Goal: Task Accomplishment & Management: Manage account settings

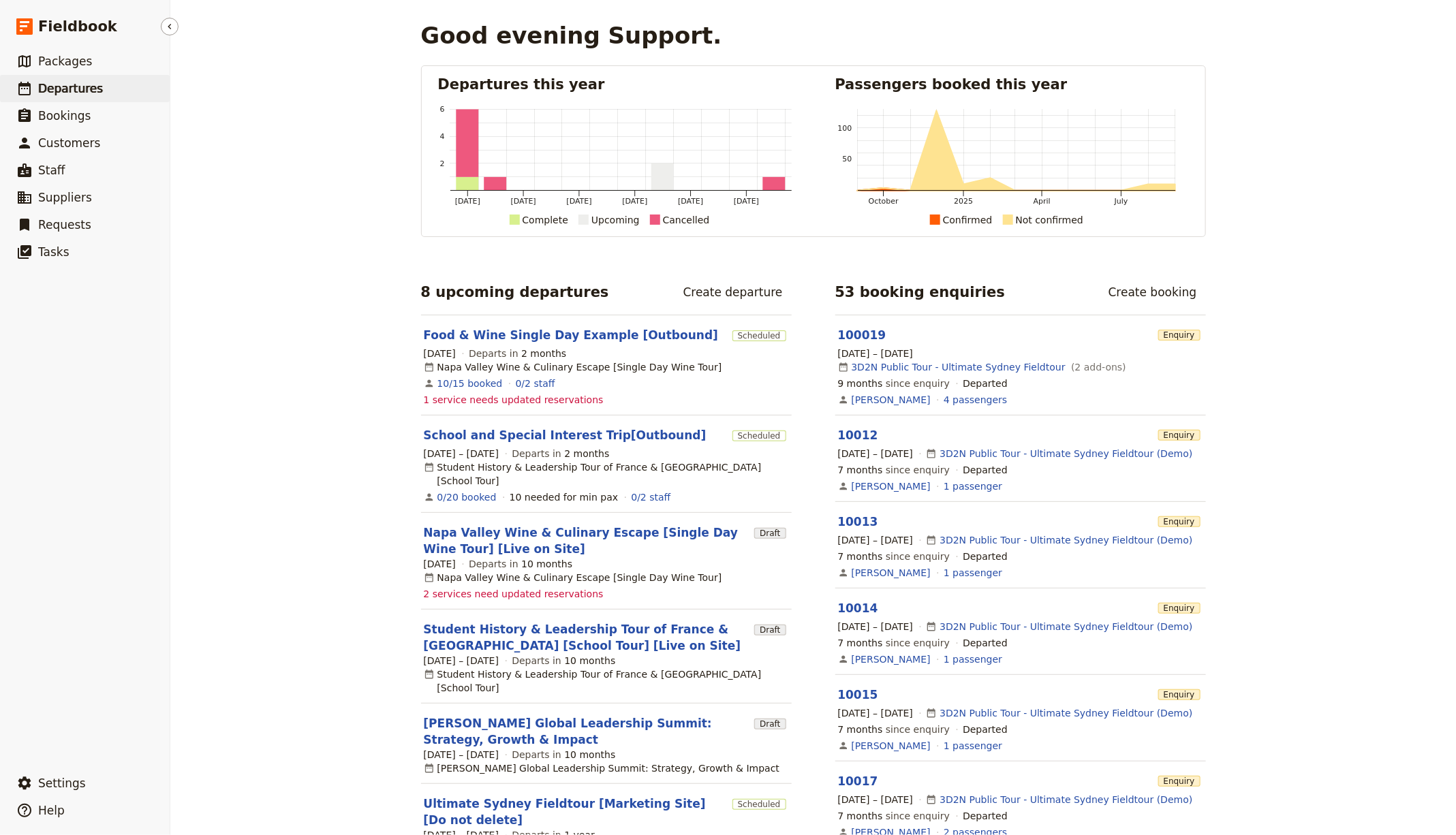
click at [94, 93] on span "Departures" at bounding box center [71, 89] width 65 height 13
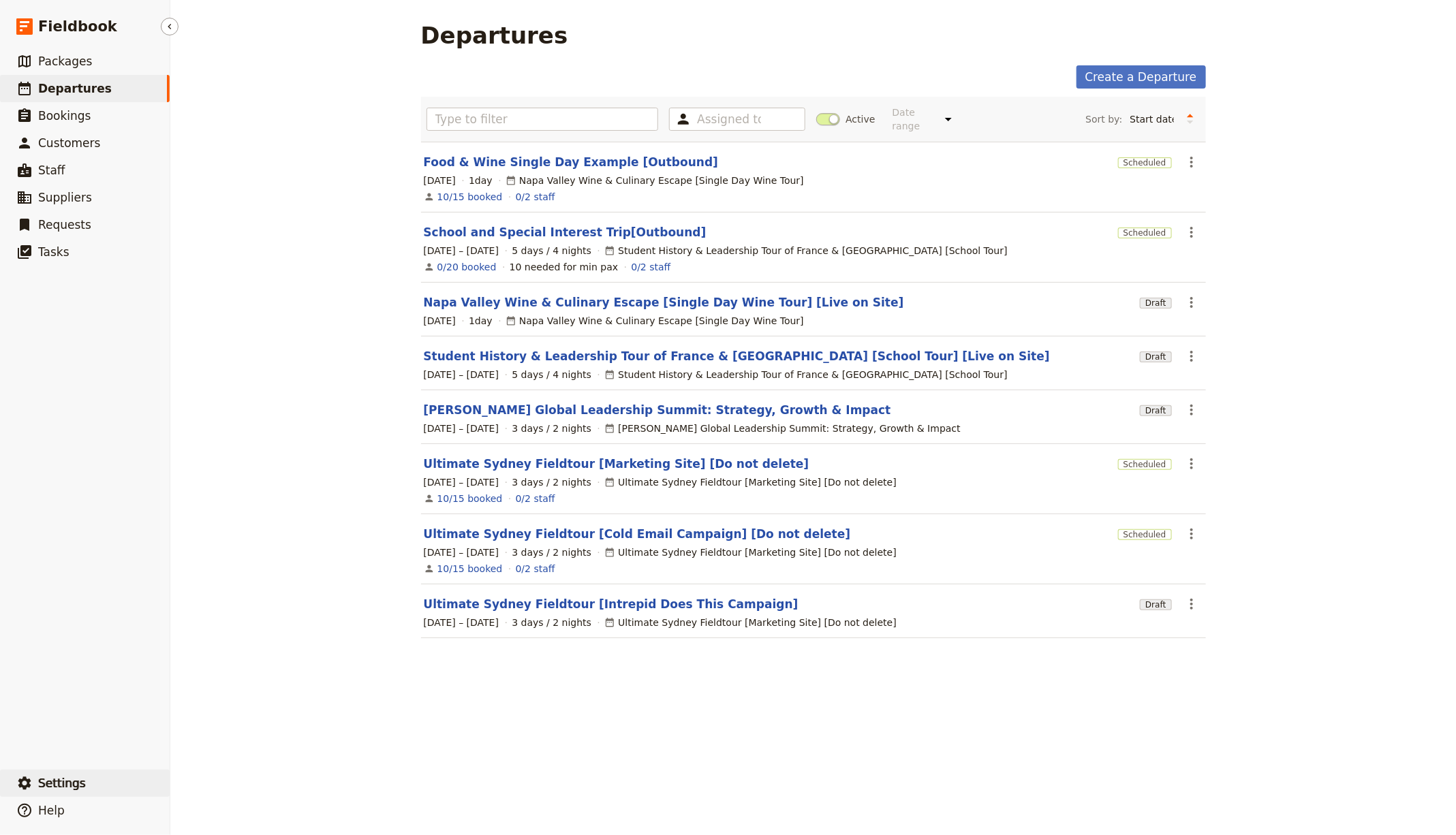
drag, startPoint x: 65, startPoint y: 777, endPoint x: 159, endPoint y: 779, distance: 94.0
click at [65, 777] on span "Settings" at bounding box center [62, 783] width 48 height 13
click at [239, 781] on span "Sign out" at bounding box center [240, 783] width 111 height 13
